Goal: Use online tool/utility: Use online tool/utility

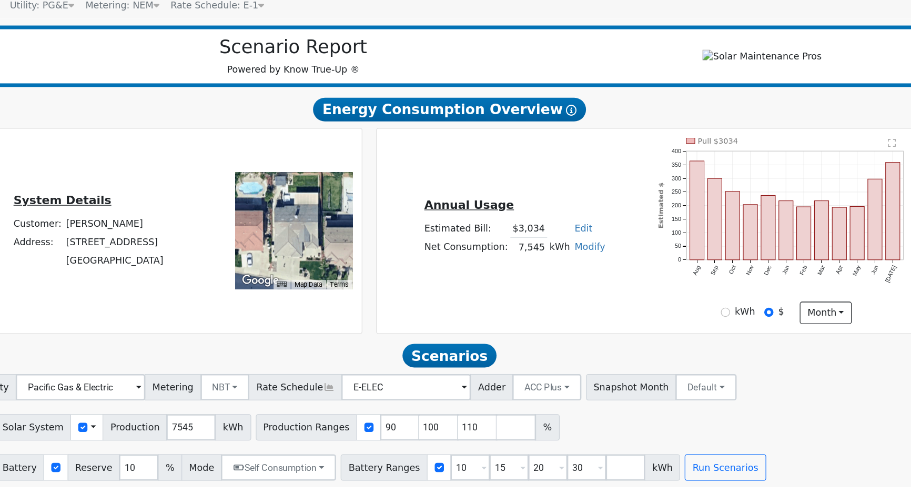
scroll to position [43, 0]
click at [459, 438] on input "90" at bounding box center [475, 439] width 32 height 21
type input "100"
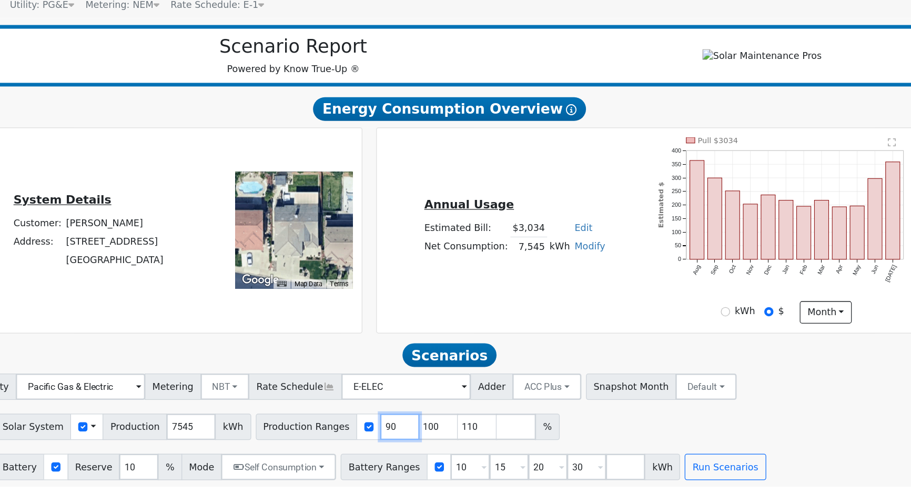
type input "110"
click at [459, 438] on input "110" at bounding box center [475, 439] width 32 height 21
click at [459, 438] on input "number" at bounding box center [475, 439] width 32 height 21
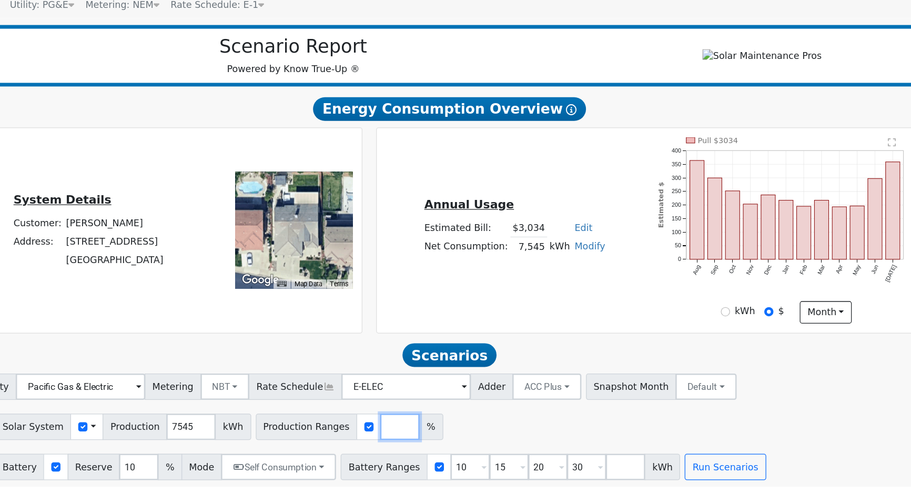
click at [459, 438] on input "number" at bounding box center [475, 439] width 32 height 21
type input "116"
click at [251, 473] on input "10" at bounding box center [266, 471] width 32 height 21
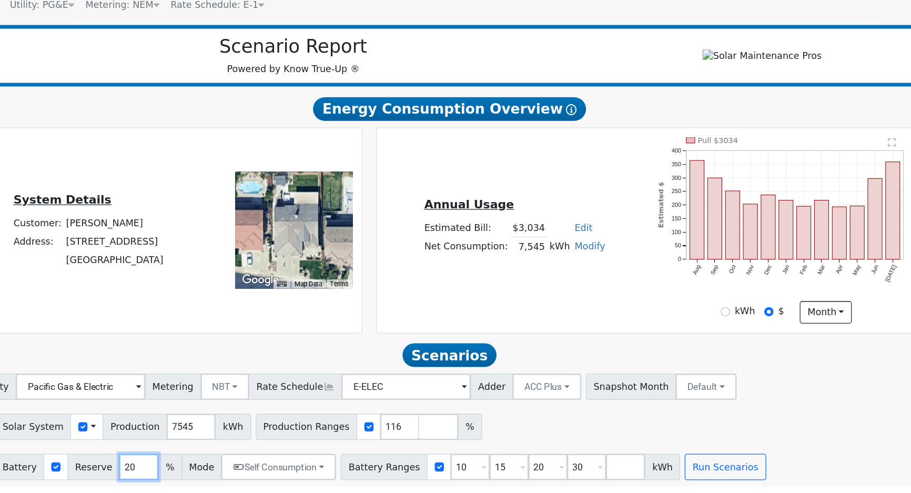
type input "20"
click at [516, 473] on input "10" at bounding box center [532, 471] width 32 height 21
type input "15"
type input "20"
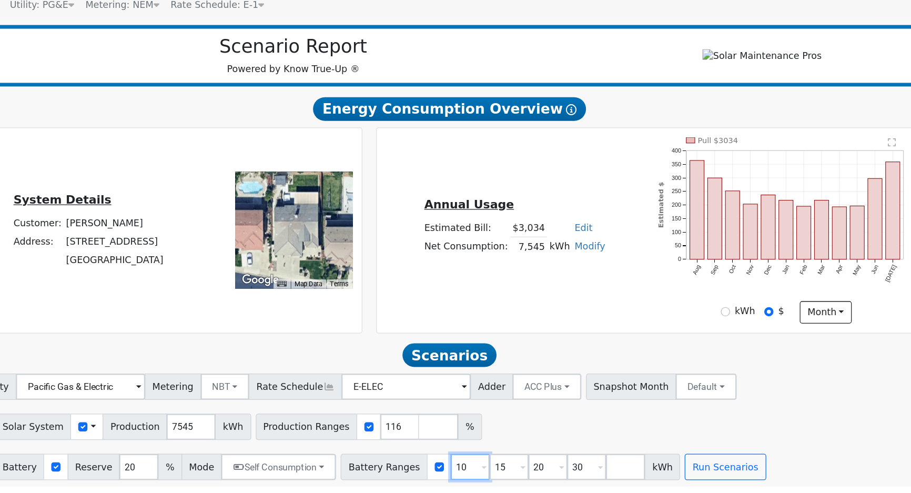
type input "30"
click at [516, 473] on input "15" at bounding box center [532, 471] width 32 height 21
click at [516, 473] on input "1" at bounding box center [532, 471] width 32 height 21
type input "20"
type input "30"
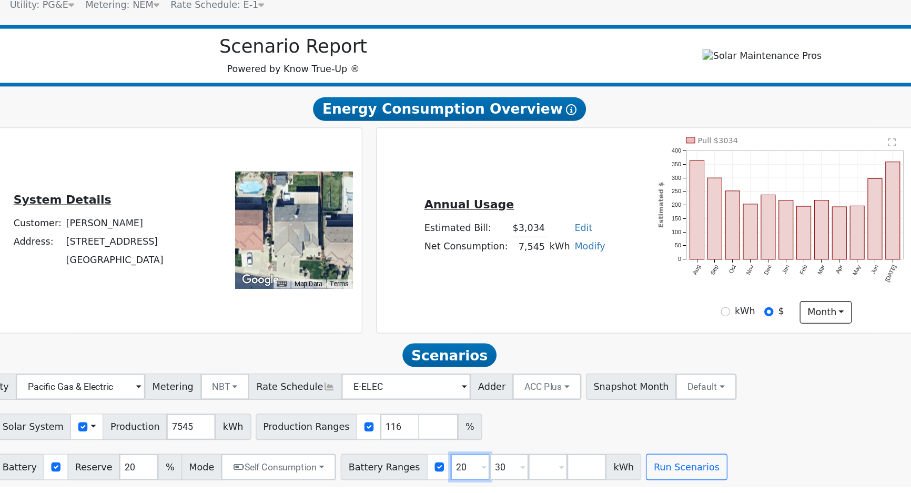
click at [516, 473] on input "20" at bounding box center [532, 471] width 32 height 21
type input "30"
click at [516, 473] on input "30" at bounding box center [532, 471] width 32 height 21
type input "3"
click at [516, 473] on input "3" at bounding box center [532, 471] width 32 height 21
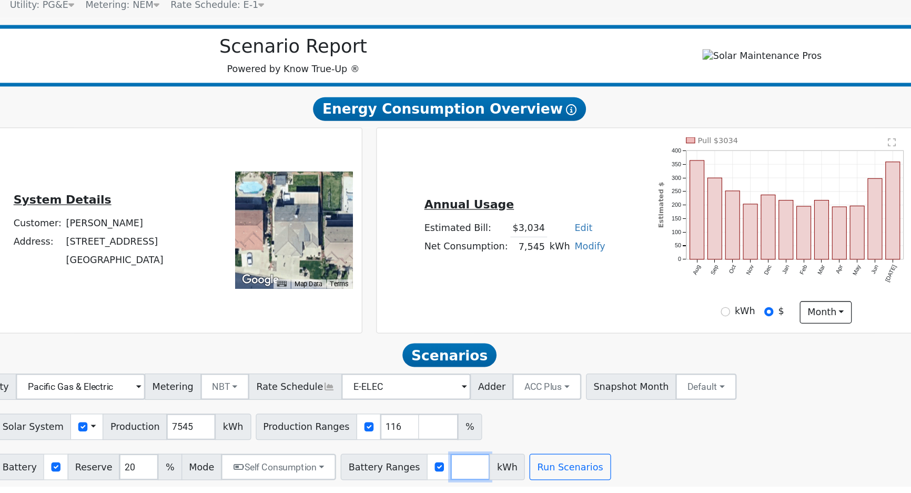
click at [516, 473] on input "number" at bounding box center [532, 471] width 32 height 21
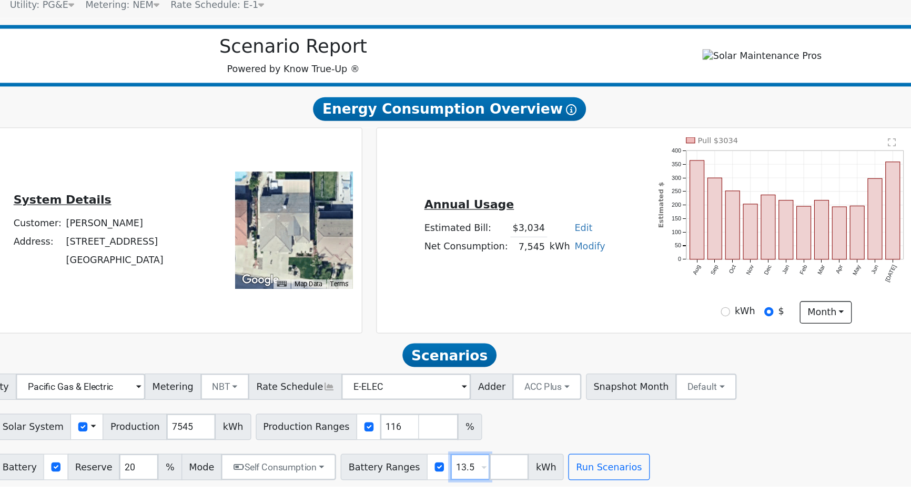
type input "13.5"
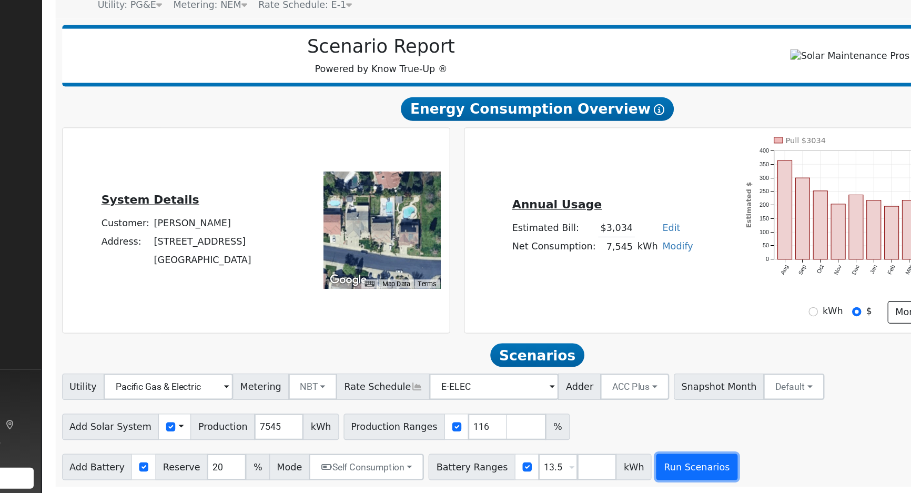
click at [610, 478] on button "Run Scenarios" at bounding box center [642, 471] width 65 height 21
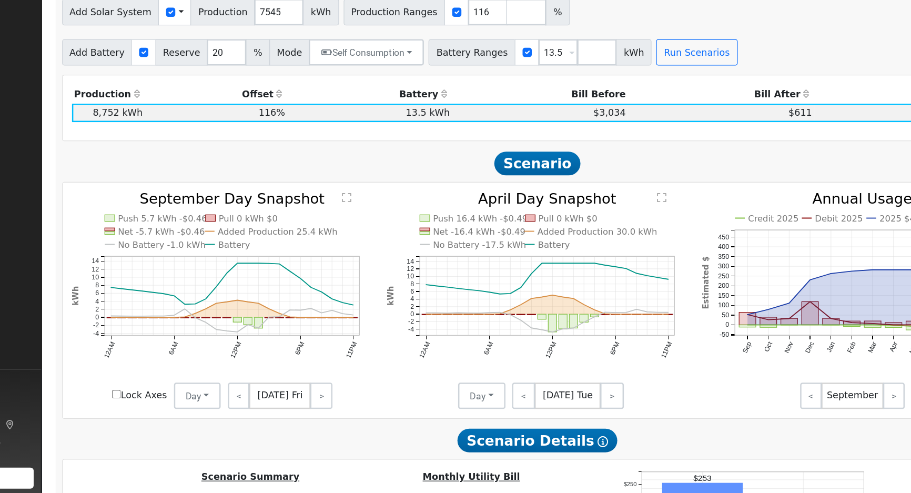
scroll to position [384, 0]
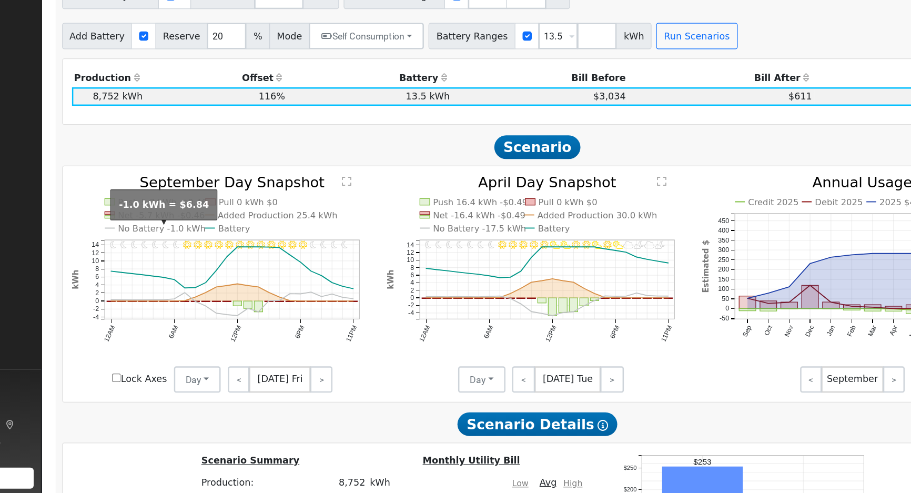
click at [205, 285] on text "No Battery -1.0 kWh" at bounding box center [214, 281] width 70 height 8
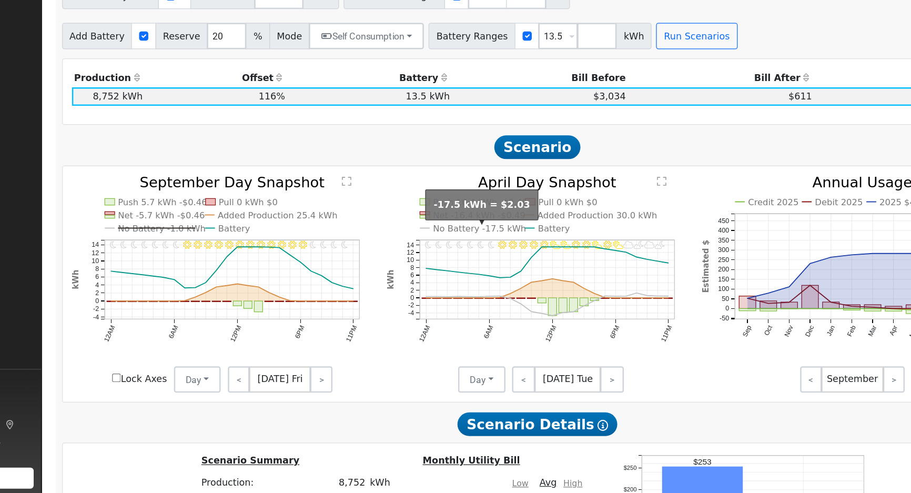
click at [480, 284] on text "No Battery -17.5 kWh" at bounding box center [468, 281] width 75 height 8
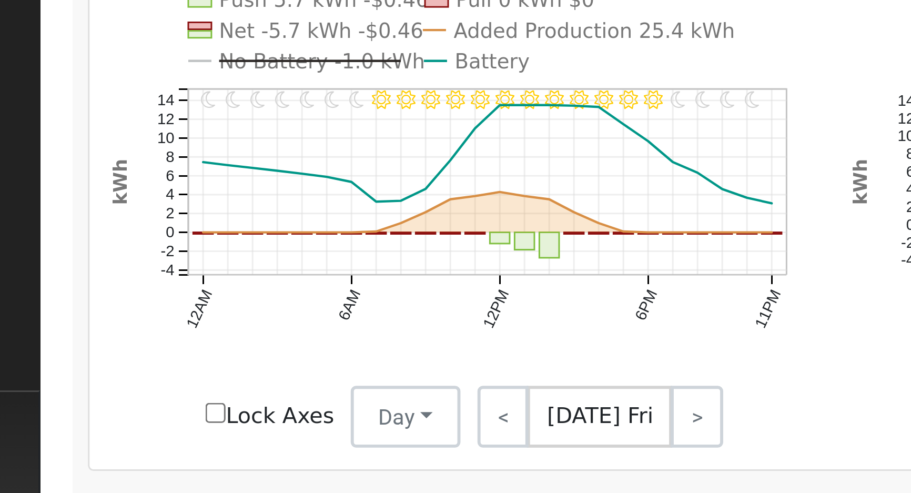
scroll to position [384, 0]
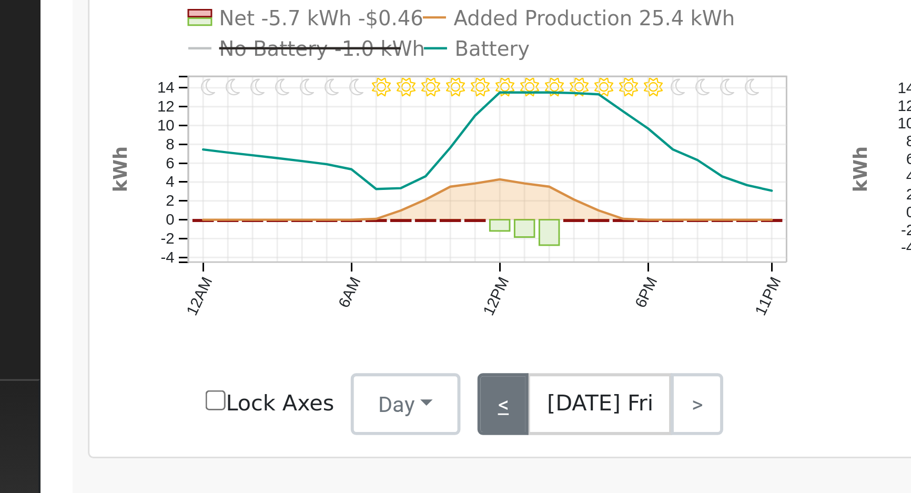
click at [276, 408] on link "<" at bounding box center [275, 401] width 17 height 21
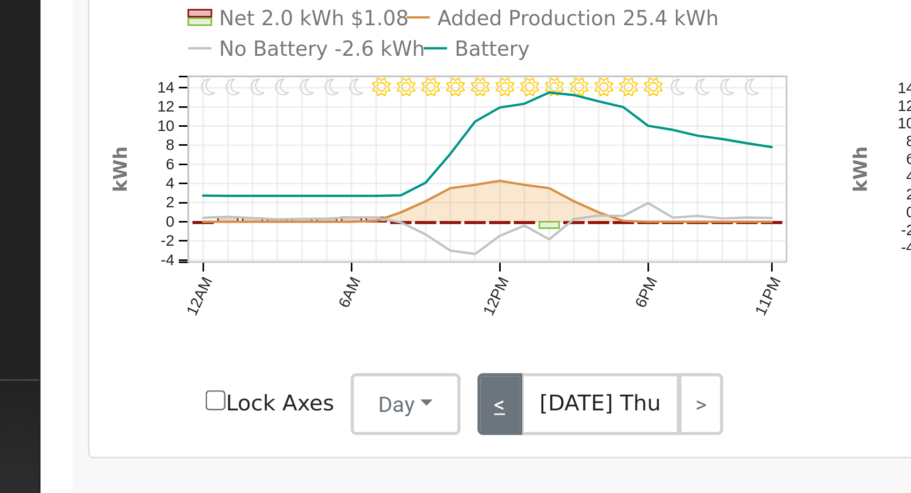
click at [276, 406] on link "<" at bounding box center [274, 401] width 15 height 21
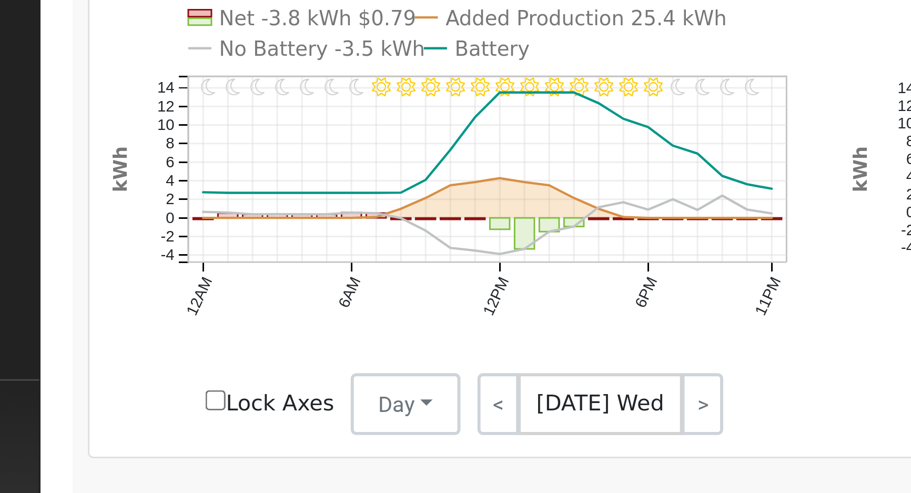
click at [203, 285] on text "No Battery -3.5 kWh" at bounding box center [214, 281] width 70 height 8
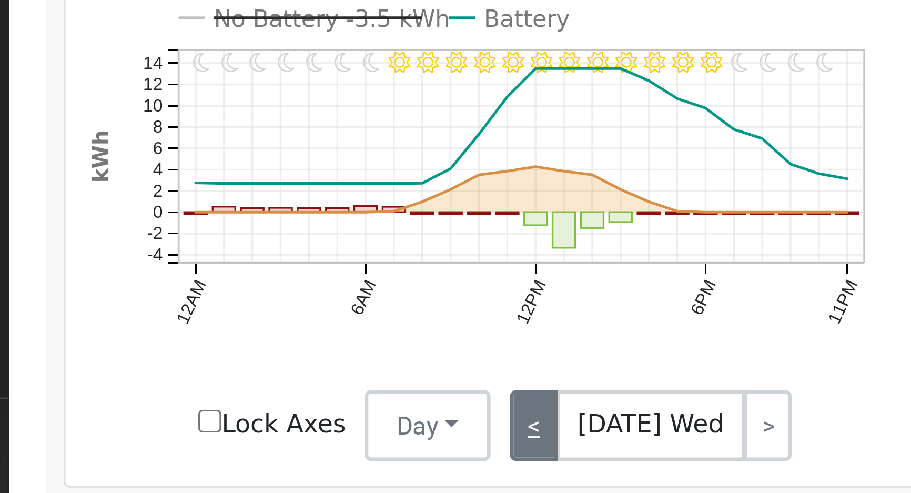
click at [275, 406] on link "<" at bounding box center [274, 401] width 14 height 21
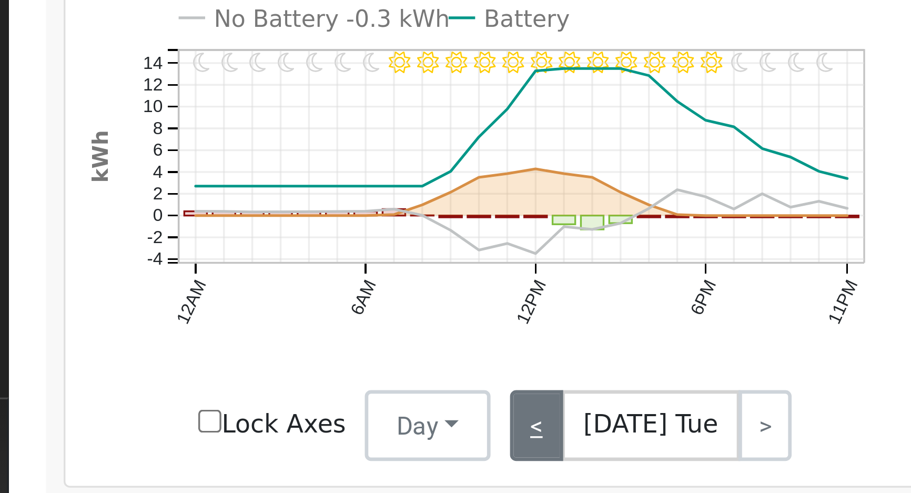
click at [275, 405] on link "<" at bounding box center [275, 401] width 16 height 21
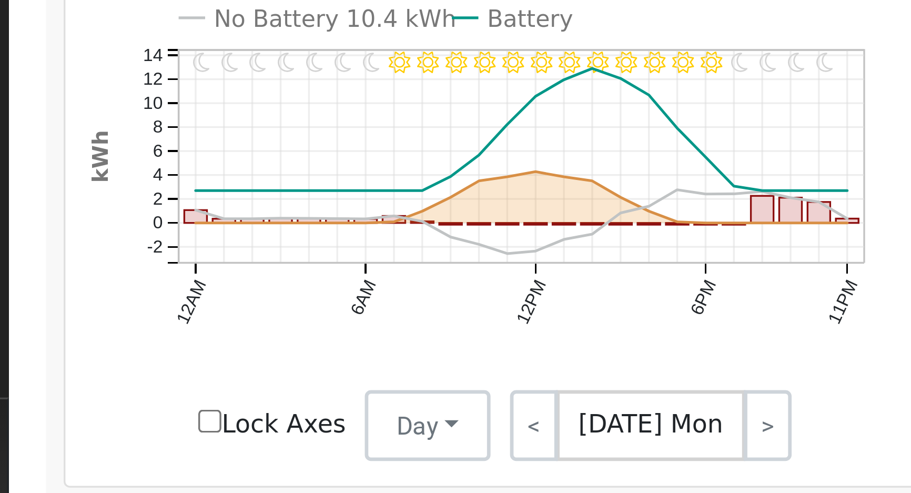
click at [188, 285] on text "No Battery 10.4 kWh" at bounding box center [215, 281] width 72 height 8
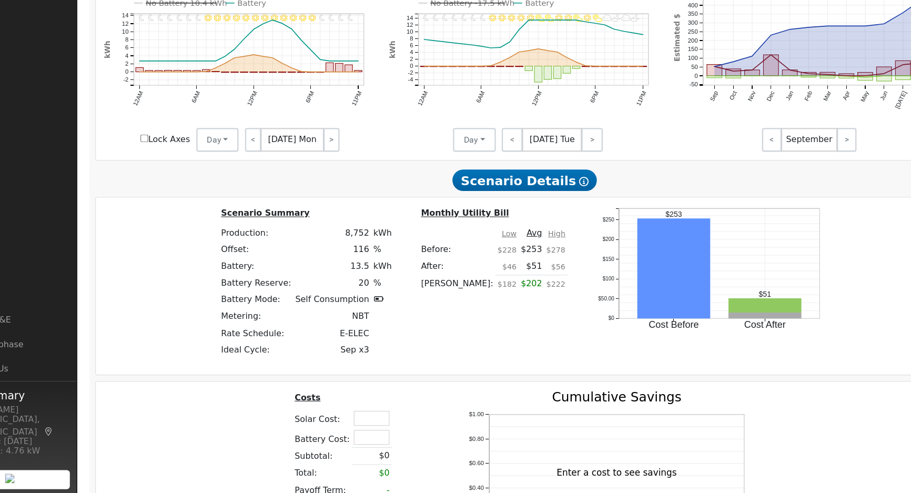
scroll to position [758, 0]
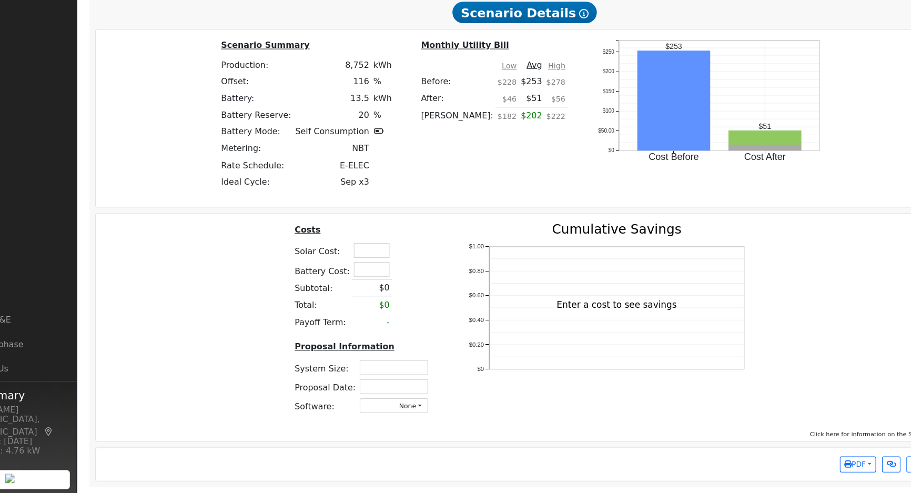
click at [382, 286] on td at bounding box center [379, 278] width 35 height 17
click at [383, 280] on input "text" at bounding box center [380, 277] width 32 height 13
click at [367, 294] on input "text" at bounding box center [380, 294] width 32 height 13
type input "$22,250"
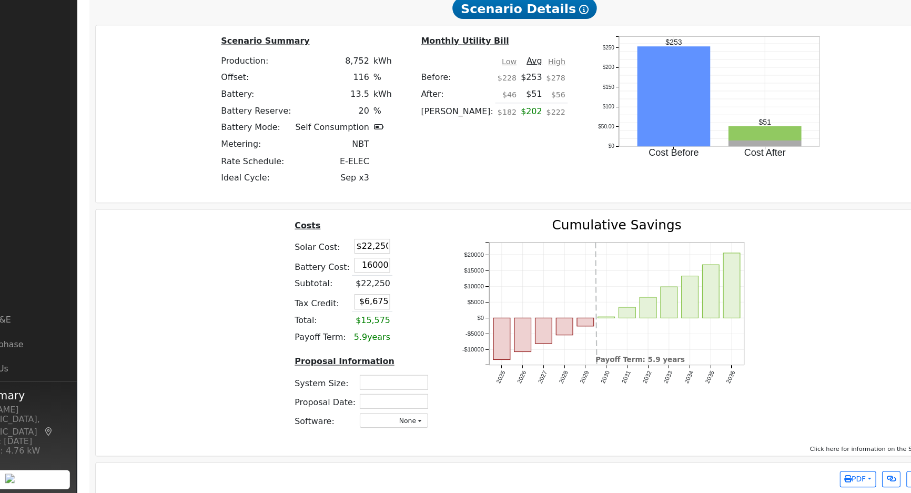
type input "$16,000"
type input "$11,475"
click at [416, 276] on table "Costs Solar Cost: $22,250 Battery Cost: $16,000 Subtotal: $22,250 Tax Credit: $…" at bounding box center [372, 306] width 126 height 113
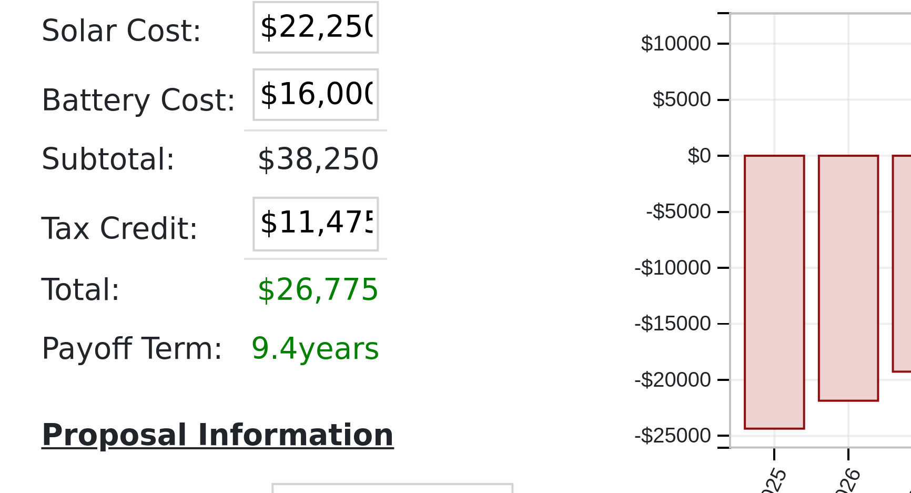
scroll to position [774, 0]
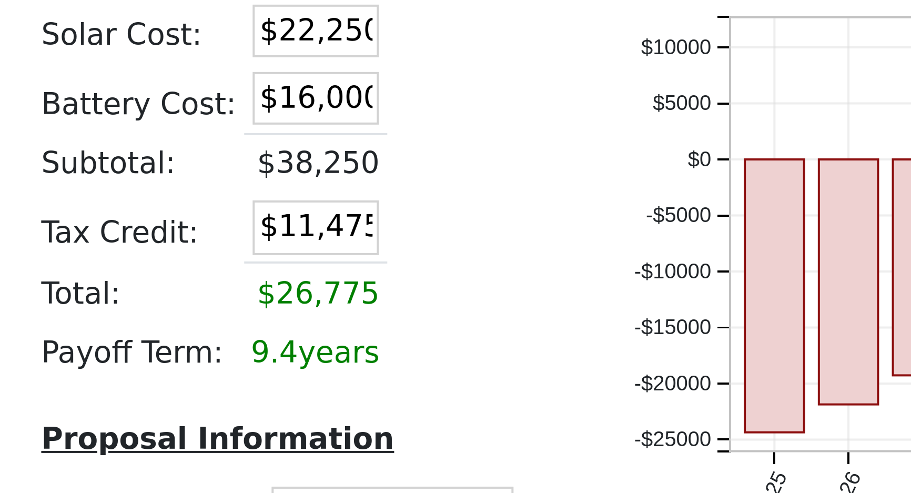
click at [406, 265] on td at bounding box center [407, 261] width 18 height 17
click at [419, 297] on table "Costs Solar Cost: $22,250 Battery Cost: $16,000 Subtotal: $38,250 Tax Credit: $…" at bounding box center [372, 293] width 126 height 113
click at [408, 279] on td at bounding box center [407, 278] width 18 height 17
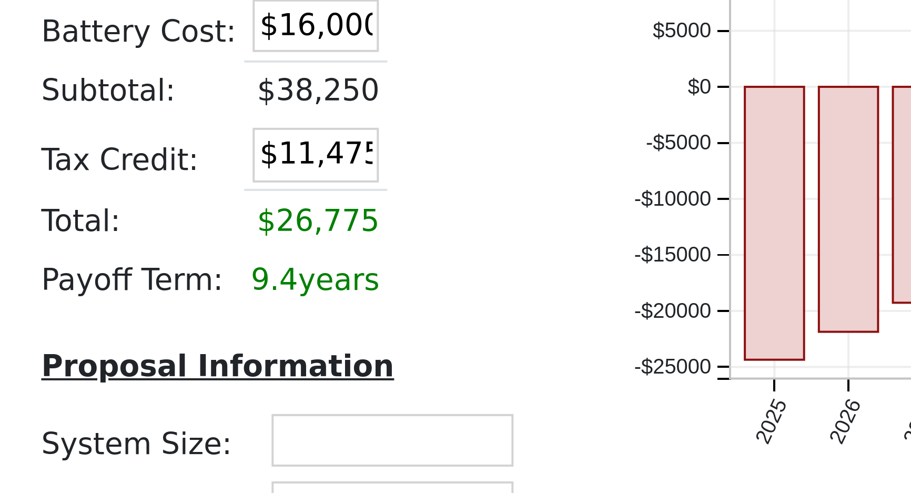
click at [408, 297] on td at bounding box center [407, 294] width 18 height 15
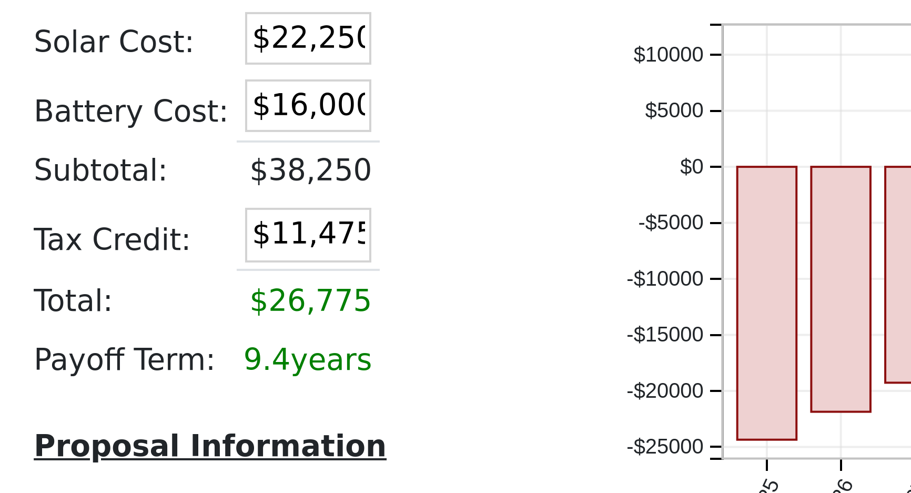
click at [404, 290] on td at bounding box center [407, 294] width 18 height 15
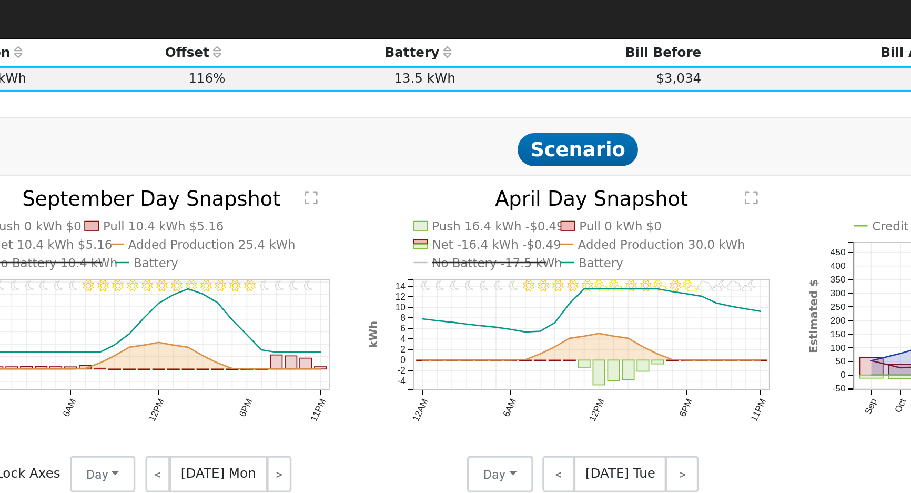
scroll to position [510, 0]
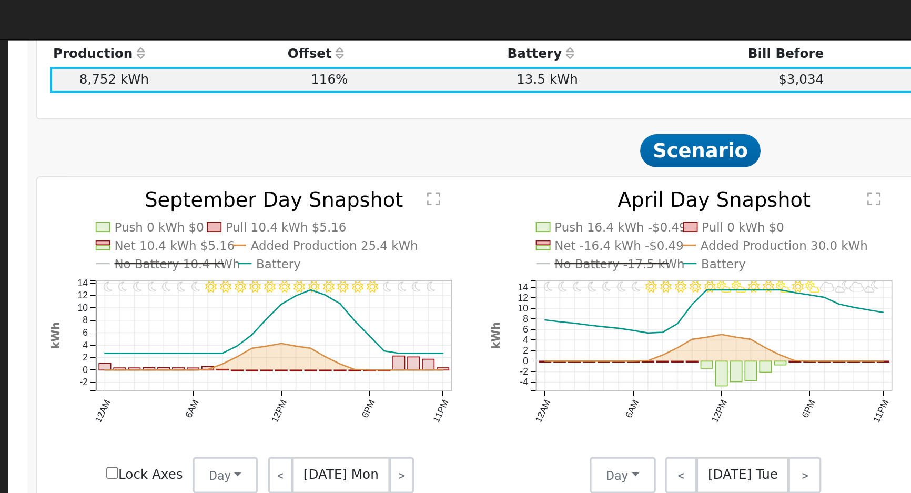
click at [580, 25] on nav "[PERSON_NAME] [PERSON_NAME] Profile My Company Help Center Terms Of Service See…" at bounding box center [455, 13] width 911 height 27
